Goal: Transaction & Acquisition: Purchase product/service

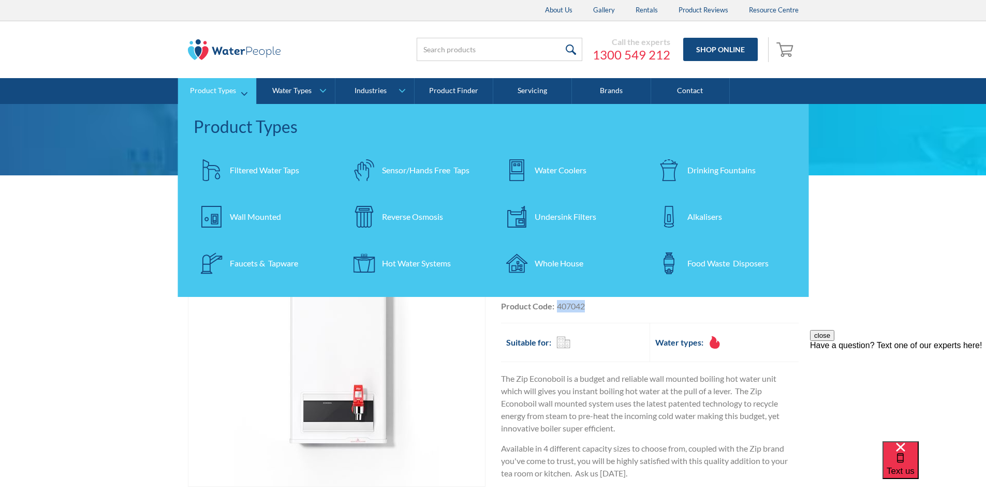
click at [264, 167] on div "Filtered Water Taps" at bounding box center [264, 170] width 69 height 12
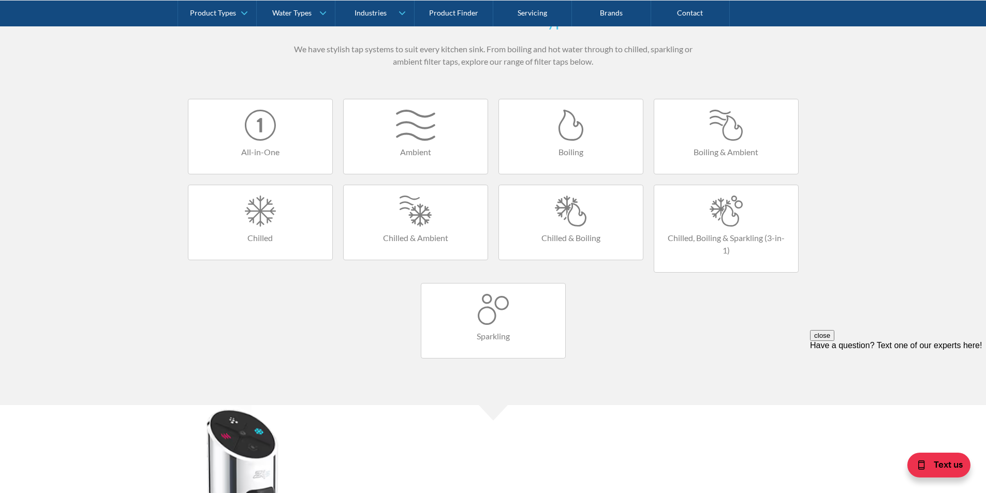
click at [566, 147] on h4 "Boiling" at bounding box center [570, 152] width 123 height 12
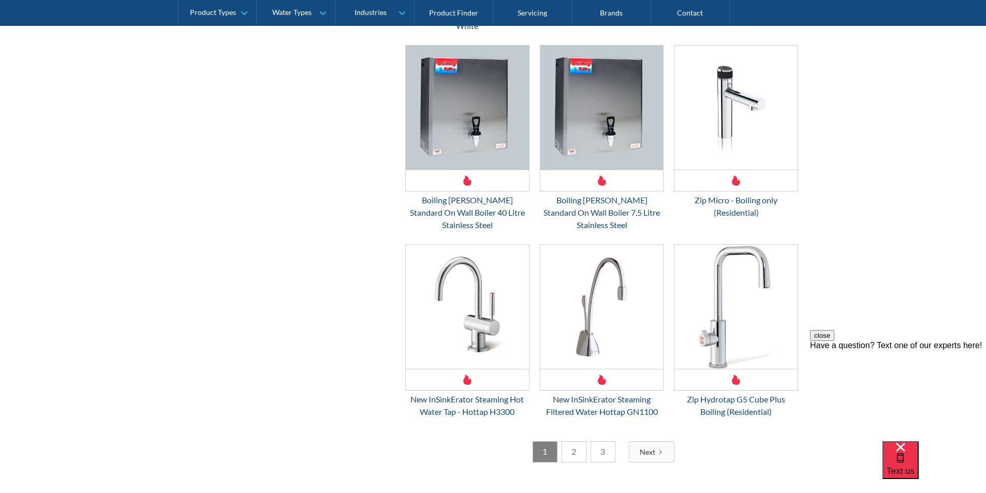
scroll to position [1450, 0]
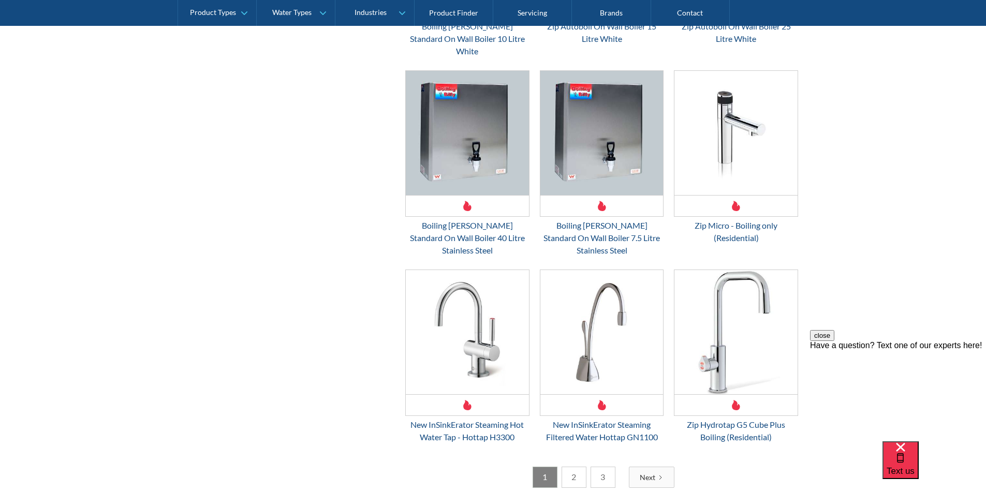
click at [576, 467] on link "2" at bounding box center [574, 477] width 25 height 21
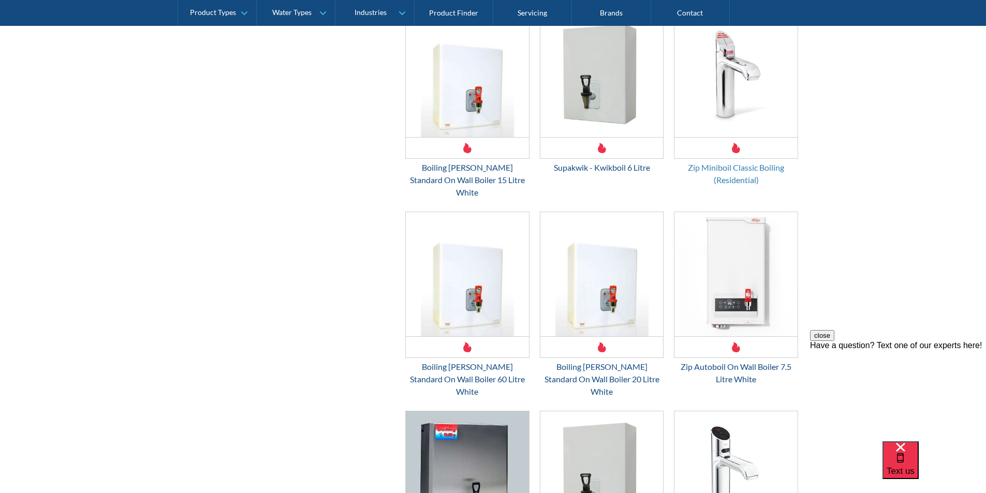
scroll to position [551, 0]
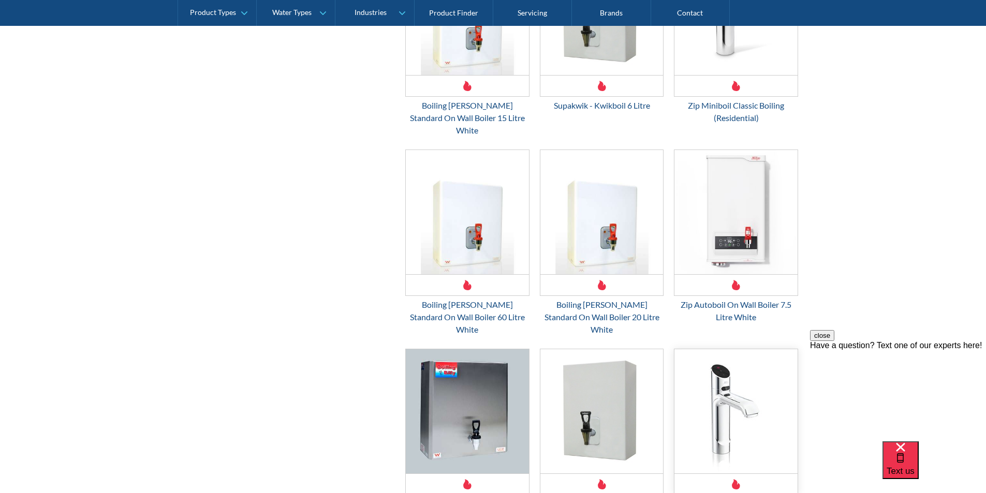
click at [730, 369] on img "Email Form 3" at bounding box center [736, 411] width 123 height 124
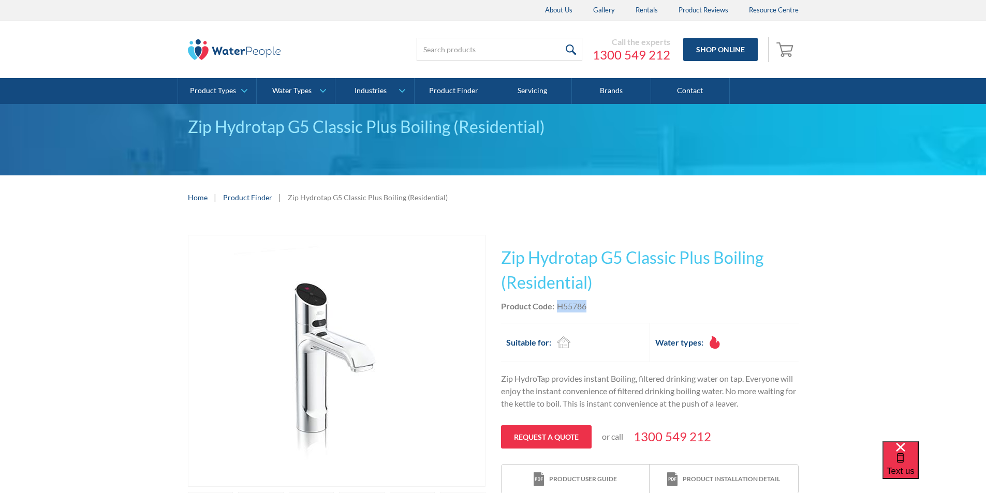
drag, startPoint x: 589, startPoint y: 304, endPoint x: 558, endPoint y: 307, distance: 31.1
click at [558, 307] on div "Product Code: H55786" at bounding box center [650, 306] width 298 height 12
copy div "H55786"
